Goal: Find specific page/section: Find specific page/section

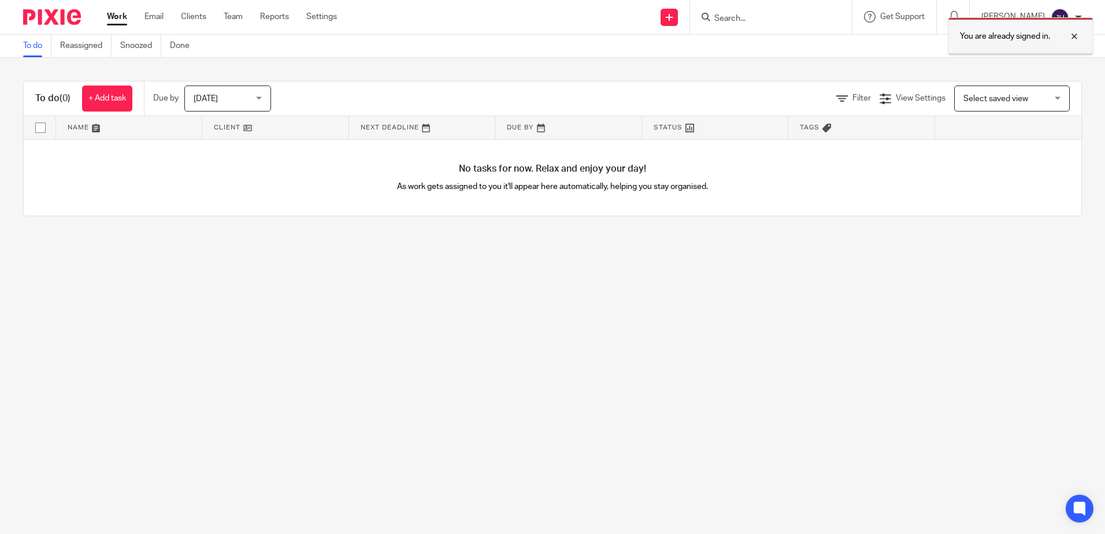
click at [1072, 34] on div at bounding box center [1065, 36] width 31 height 14
click at [805, 21] on input "Search" at bounding box center [765, 19] width 104 height 10
click at [793, 17] on input "Search" at bounding box center [765, 19] width 104 height 10
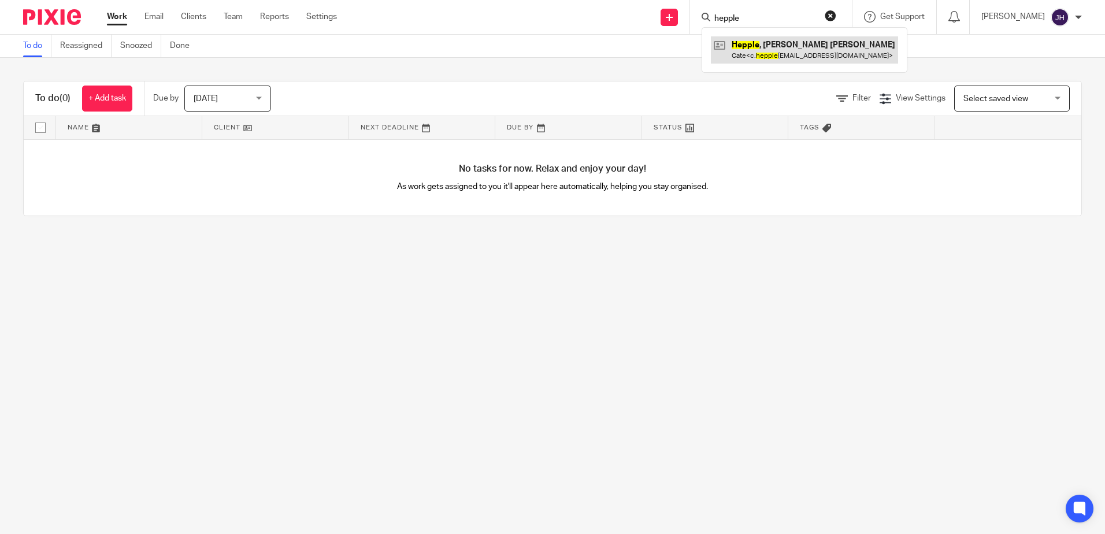
type input "hepple"
click at [797, 44] on link at bounding box center [804, 49] width 187 height 27
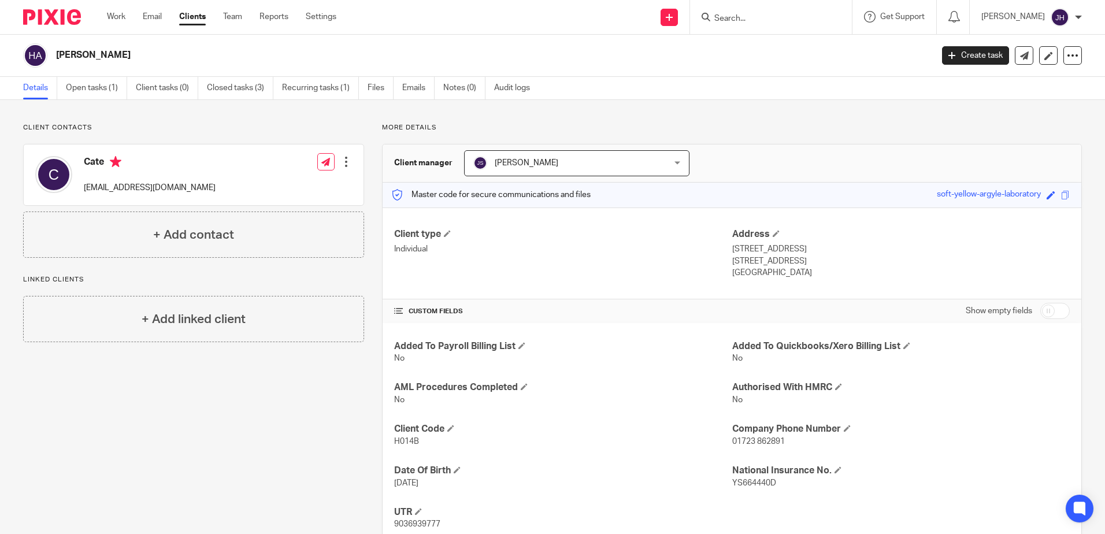
click at [744, 14] on input "Search" at bounding box center [765, 19] width 104 height 10
type input "JT Ca"
click at [768, 43] on link at bounding box center [782, 44] width 143 height 17
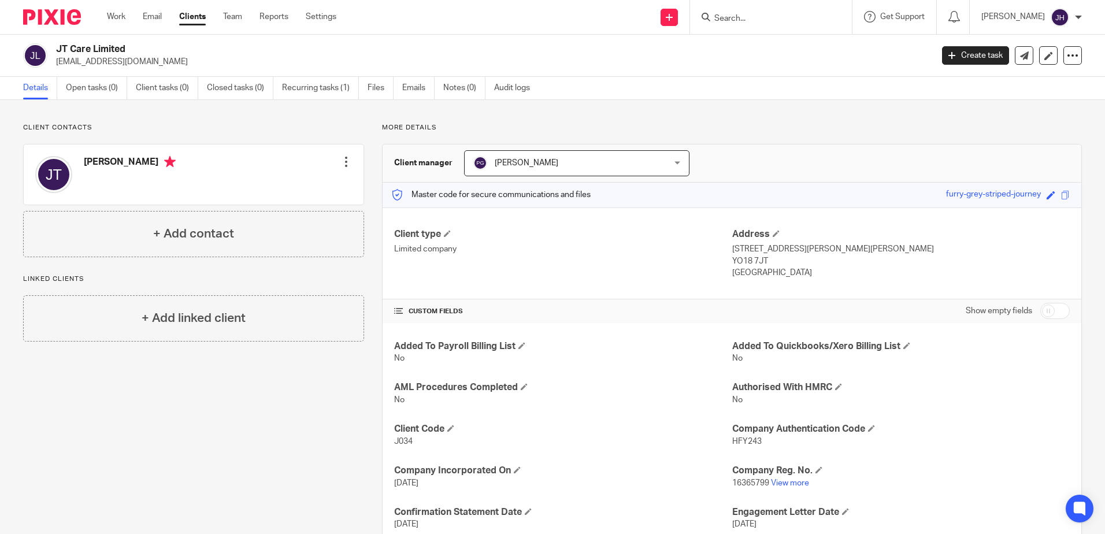
click at [776, 16] on input "Search" at bounding box center [765, 19] width 104 height 10
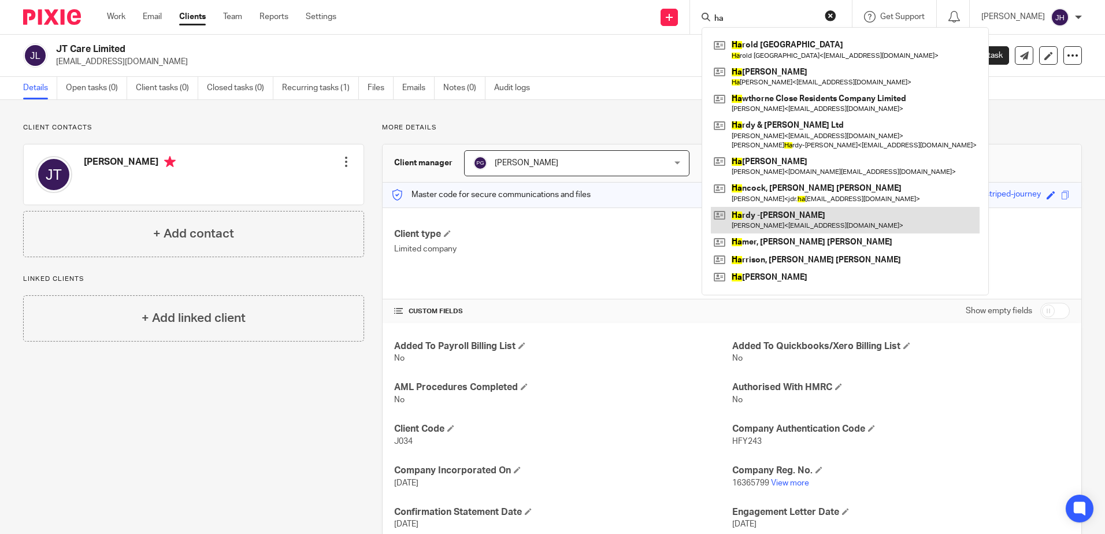
type input "ha"
click at [793, 221] on link at bounding box center [845, 220] width 269 height 27
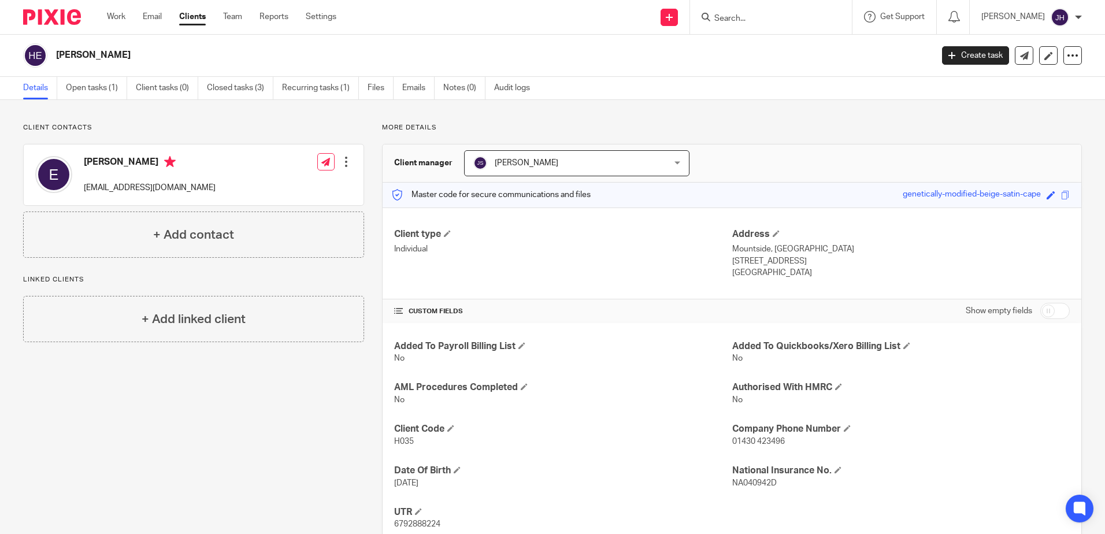
click at [747, 18] on input "Search" at bounding box center [765, 19] width 104 height 10
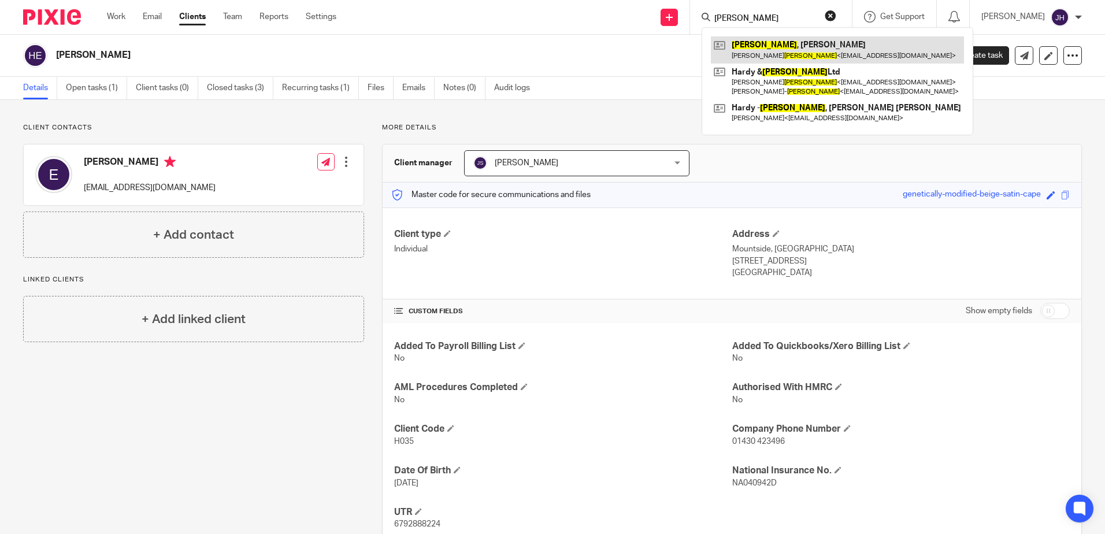
type input "[PERSON_NAME]"
click at [776, 47] on link at bounding box center [837, 49] width 253 height 27
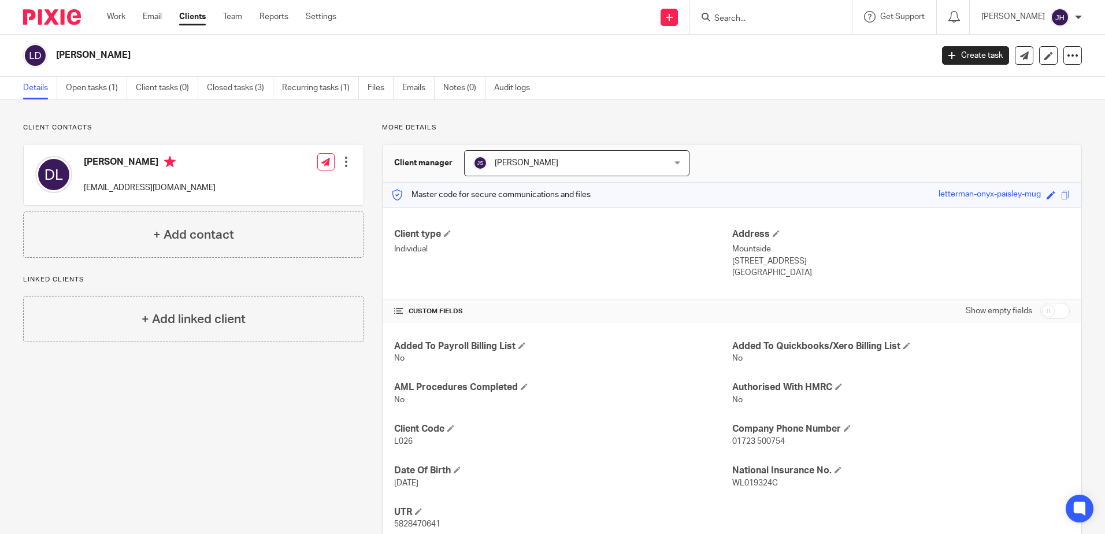
click at [756, 16] on input "Search" at bounding box center [765, 19] width 104 height 10
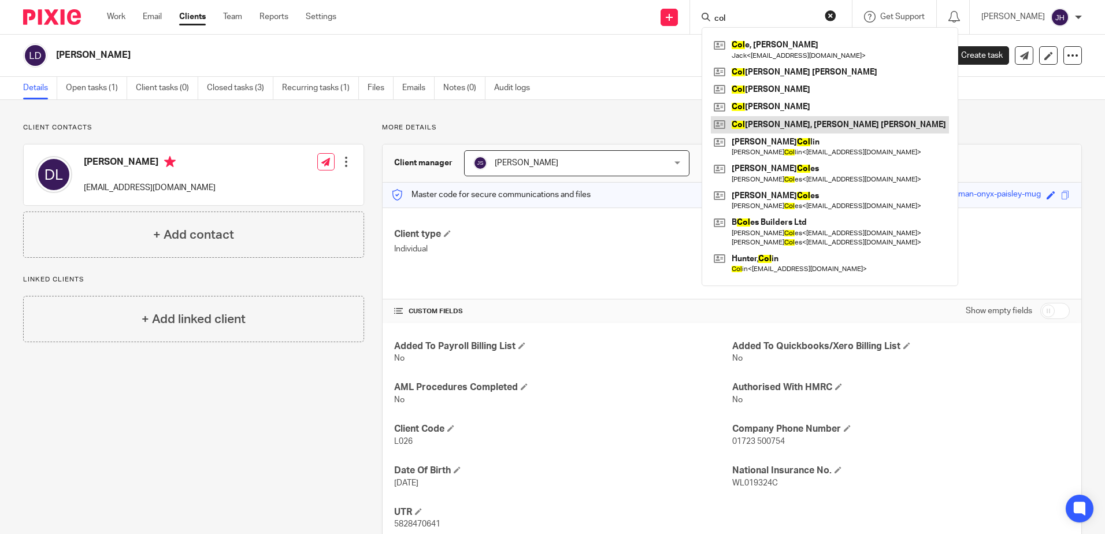
type input "col"
click at [810, 123] on link at bounding box center [830, 124] width 238 height 17
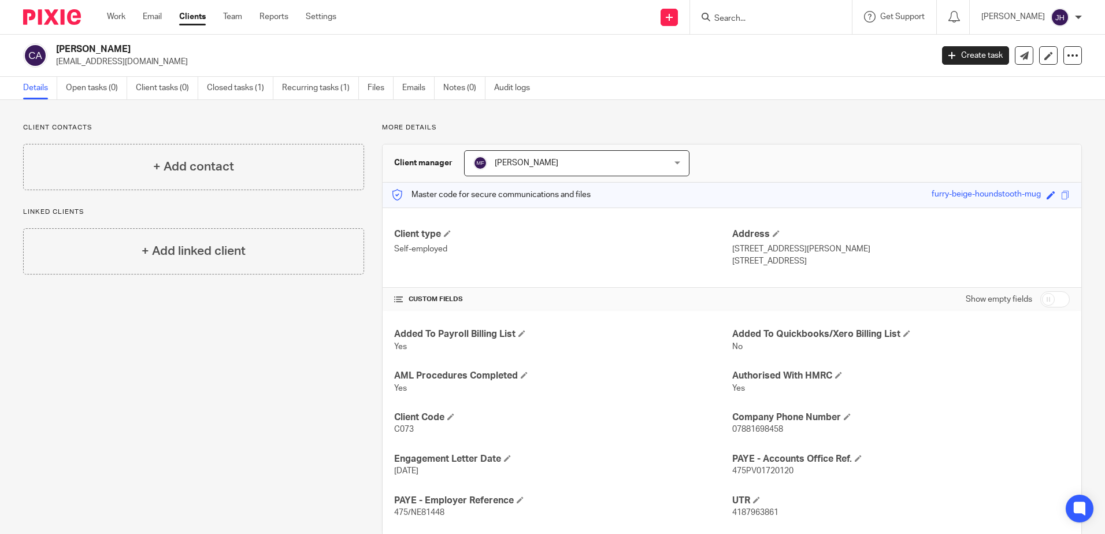
click at [791, 16] on input "Search" at bounding box center [765, 19] width 104 height 10
type input "j a coletta"
click at [782, 43] on link at bounding box center [823, 44] width 225 height 17
click at [754, 18] on input "Search" at bounding box center [765, 19] width 104 height 10
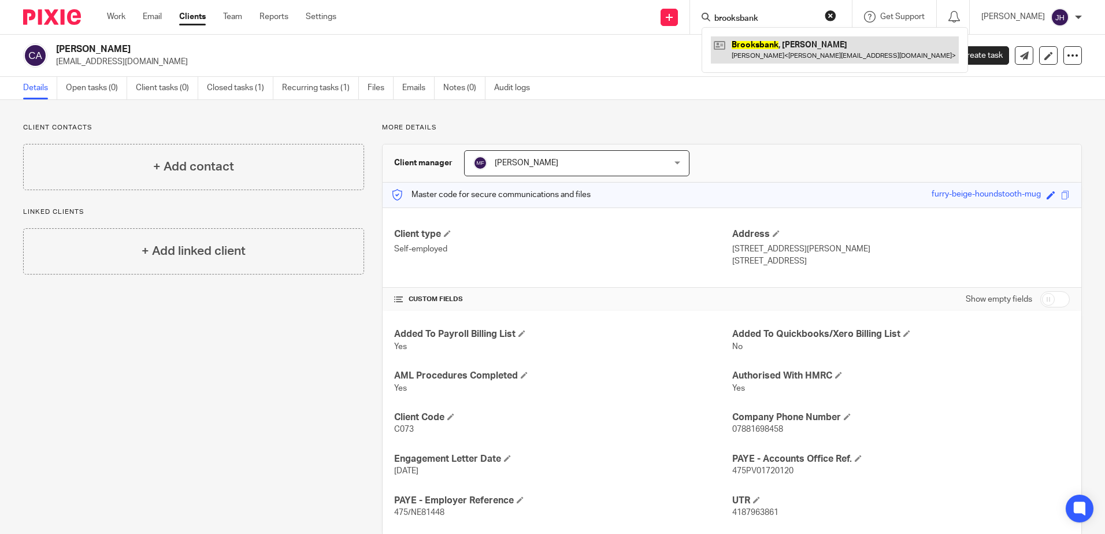
type input "brooksbank"
click at [796, 45] on link at bounding box center [835, 49] width 248 height 27
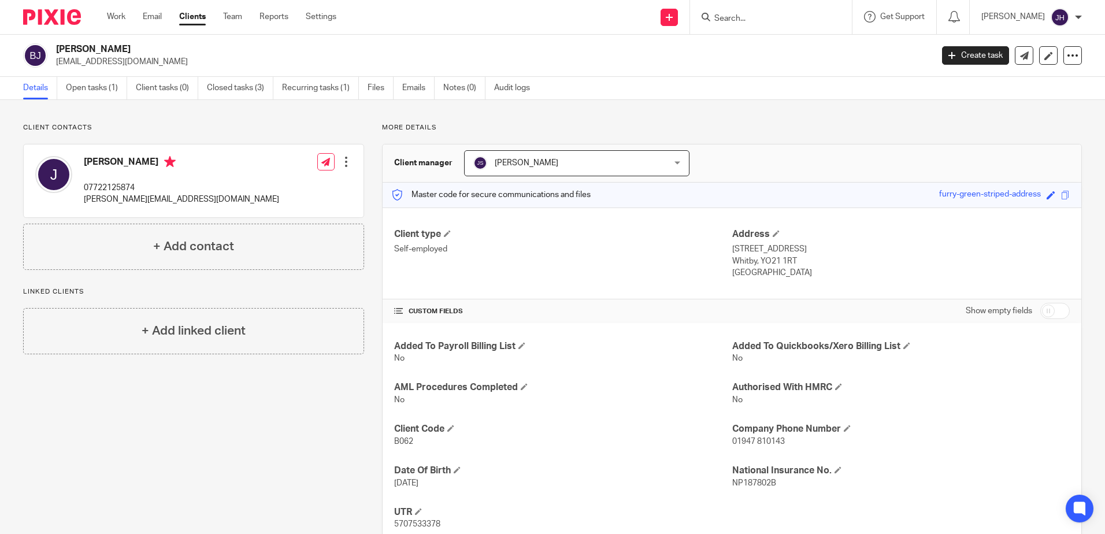
click at [758, 21] on input "Search" at bounding box center [765, 19] width 104 height 10
type input "r"
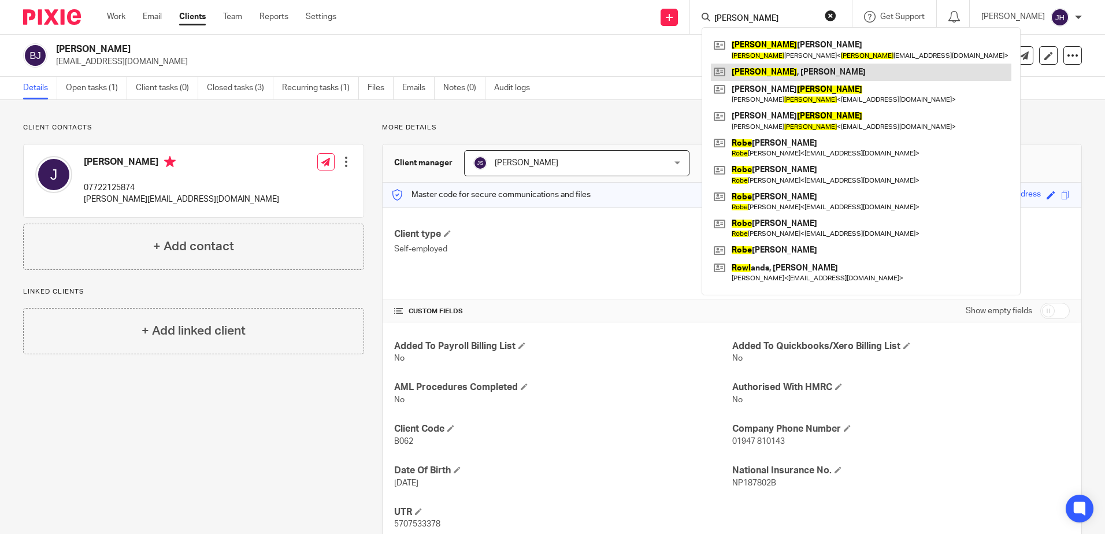
type input "rowe"
click at [765, 73] on link at bounding box center [861, 72] width 301 height 17
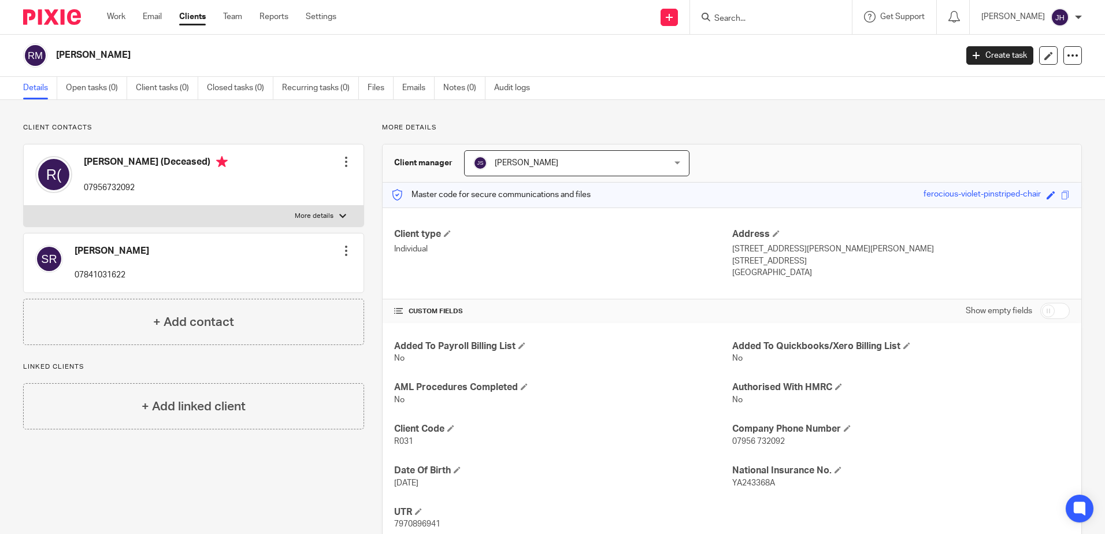
click at [753, 16] on input "Search" at bounding box center [765, 19] width 104 height 10
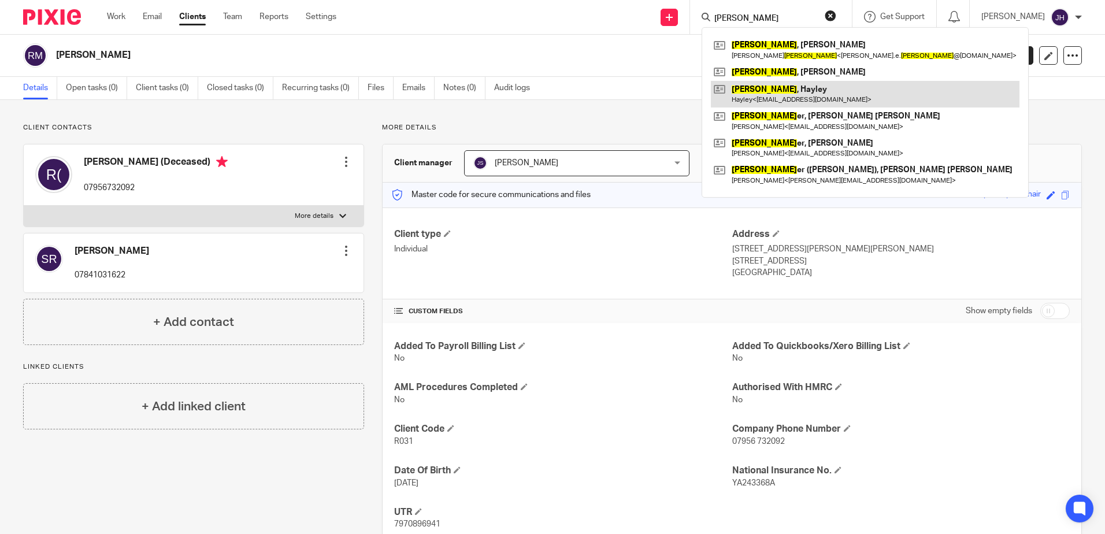
type input "hunt"
click at [767, 90] on link at bounding box center [865, 94] width 309 height 27
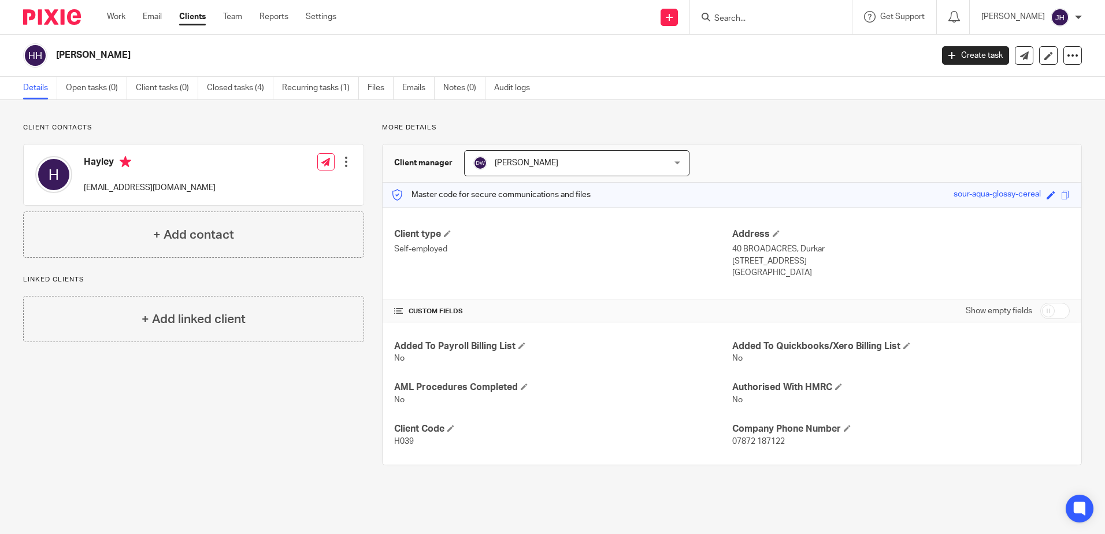
click at [771, 23] on input "Search" at bounding box center [765, 19] width 104 height 10
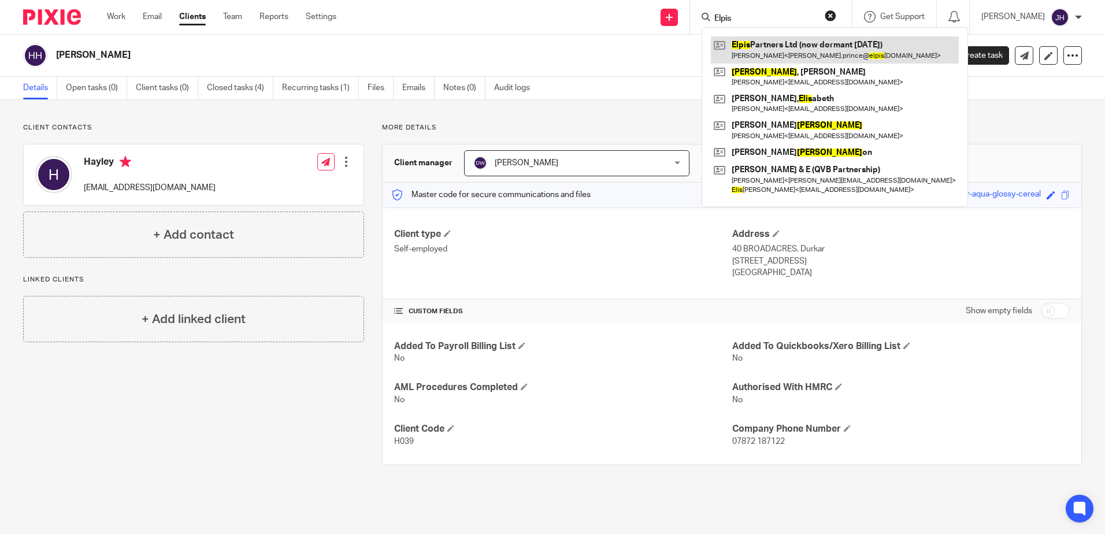
type input "Elpis"
click at [778, 47] on link at bounding box center [835, 49] width 248 height 27
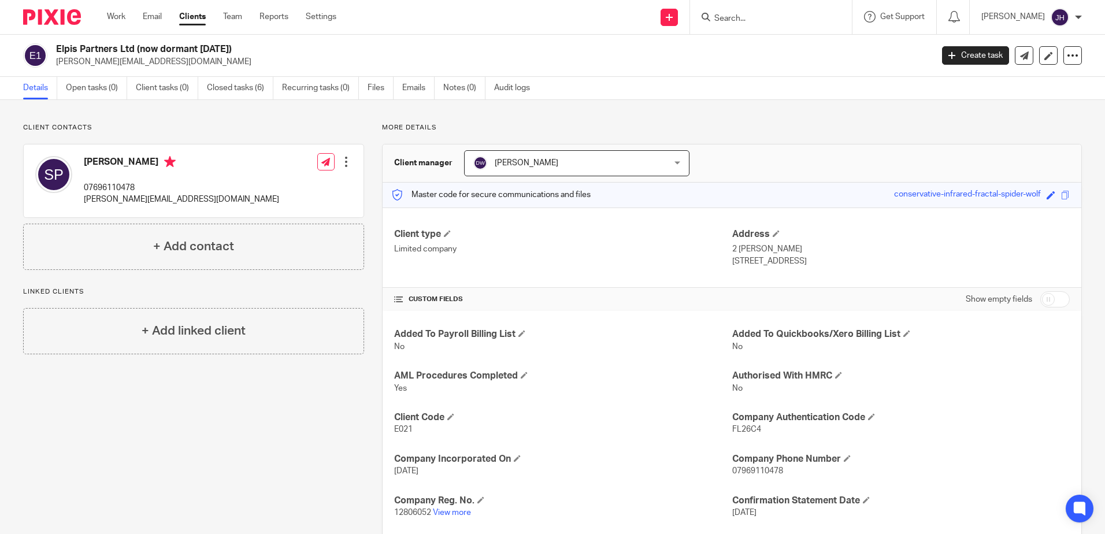
click at [776, 12] on form at bounding box center [774, 17] width 123 height 14
click at [761, 14] on input "Search" at bounding box center [765, 19] width 104 height 10
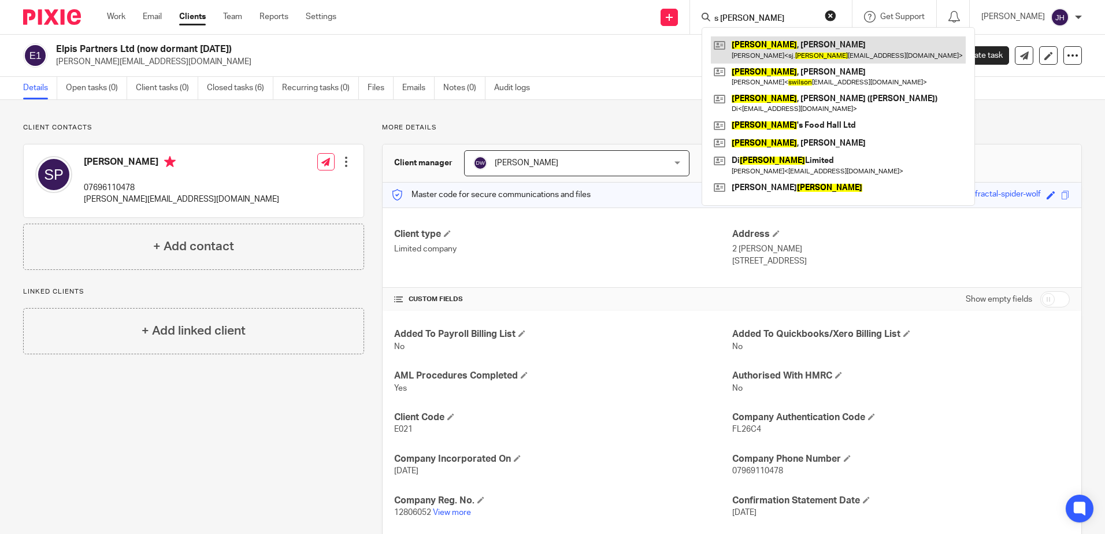
type input "s wilson"
click at [773, 50] on link at bounding box center [838, 49] width 255 height 27
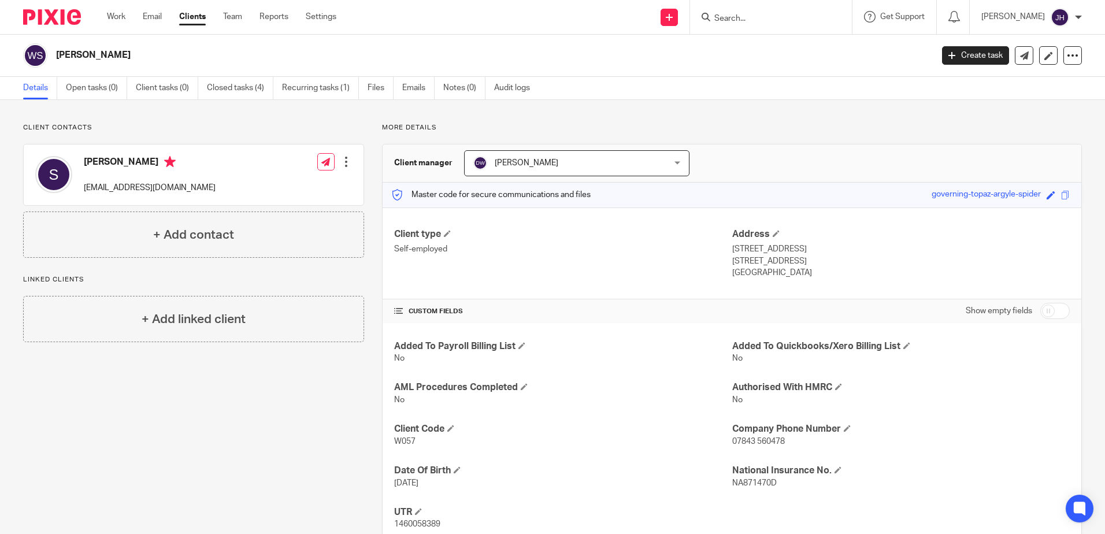
click at [792, 17] on input "Search" at bounding box center [765, 19] width 104 height 10
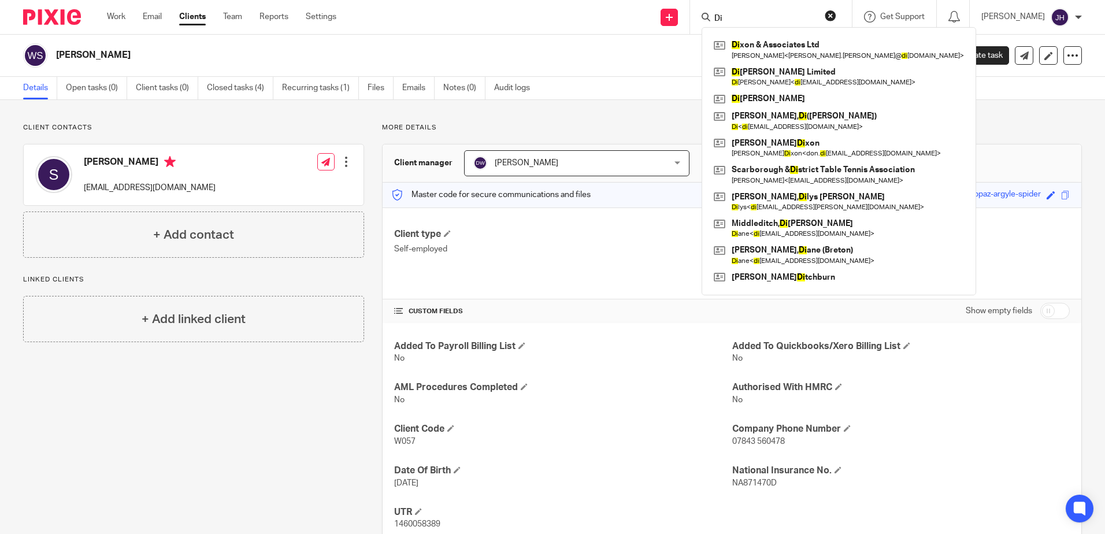
type input "Di"
